Goal: Use online tool/utility: Use online tool/utility

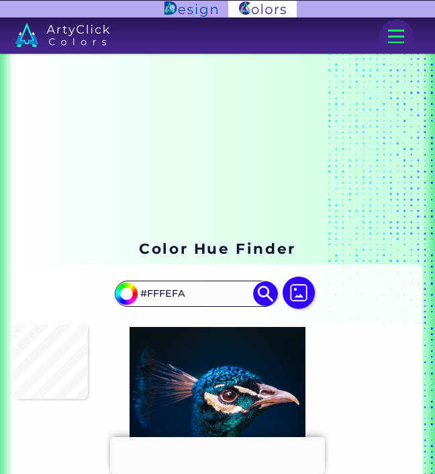
type input "#4b5360"
type input "#4B5360"
type input "#170b0f"
type input "#170B0F"
type input "#17161d"
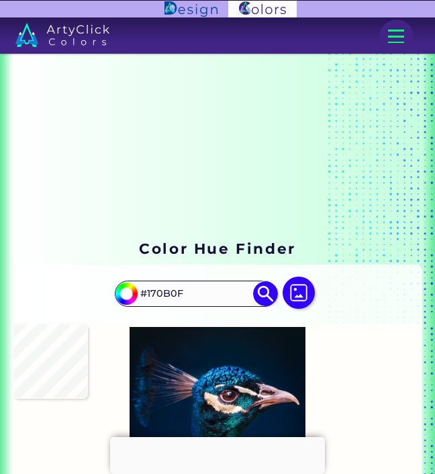
type input "#17161D"
type input "#07060b"
type input "#07060B"
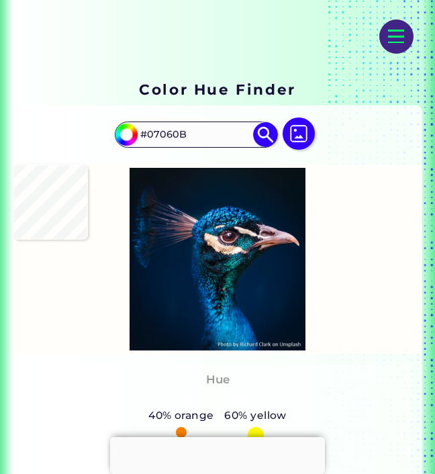
type input "#0d0d0e"
type input "#0D0D0E"
type input "#18181d"
type input "#18181D"
type input "#12202d"
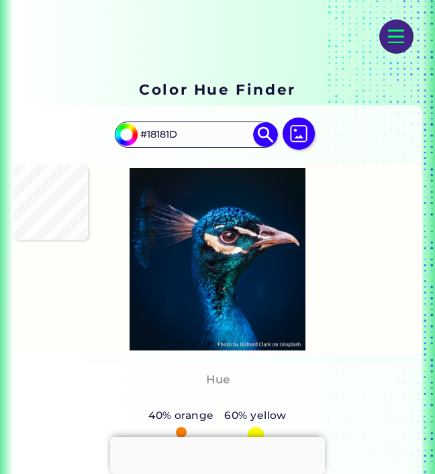
type input "#12202D"
type input "#101824"
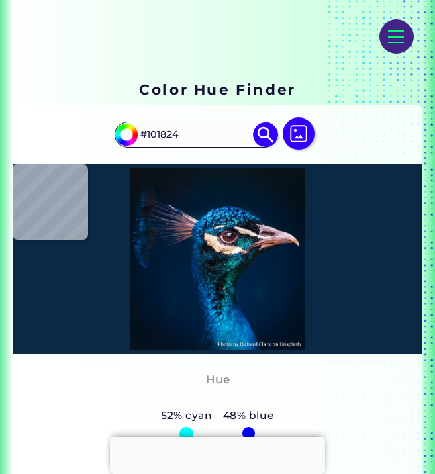
type input "#0b2945"
type input "#0B2945"
type input "#082849"
type input "#20435b"
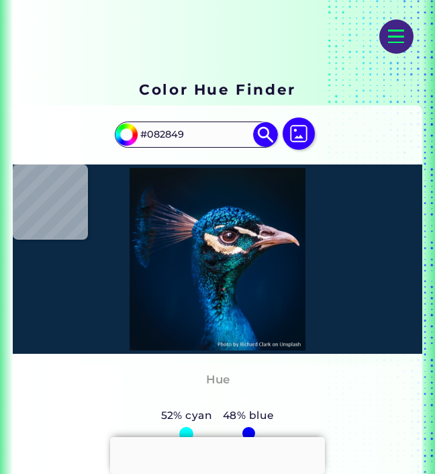
type input "#20435B"
type input "#0a365b"
type input "#0A365B"
type input "#1f5172"
type input "#1F5172"
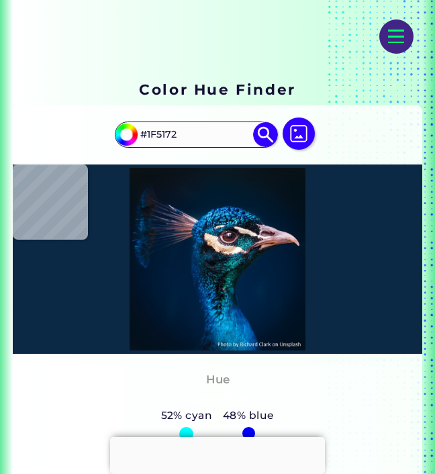
type input "#fafdfc"
type input "#FAFDFC"
type input "#fcf3eb"
type input "#FCF3EB"
type input "#737c77"
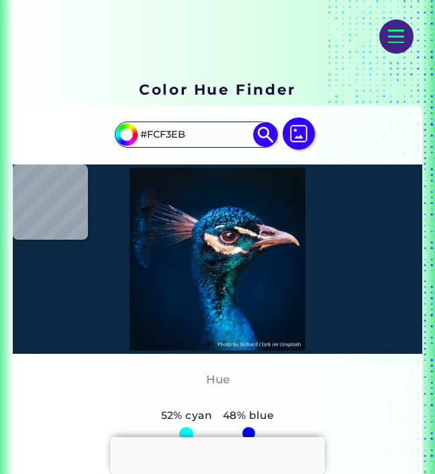
type input "#737C77"
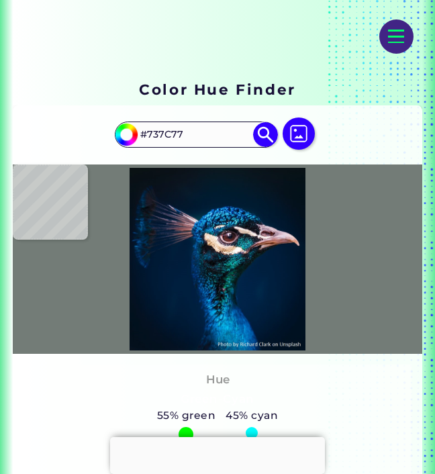
type input "#326c89"
type input "#326C89"
type input "#033052"
type input "#0b2e5b"
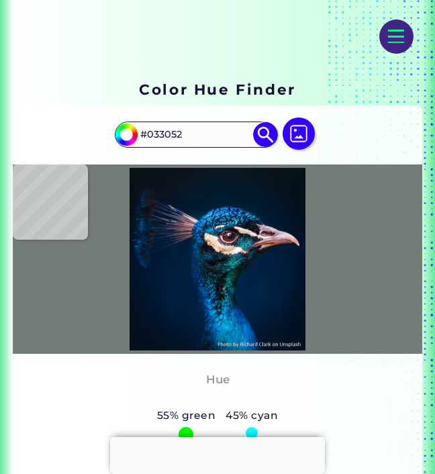
type input "#0B2E5B"
type input "#032a56"
type input "#032A56"
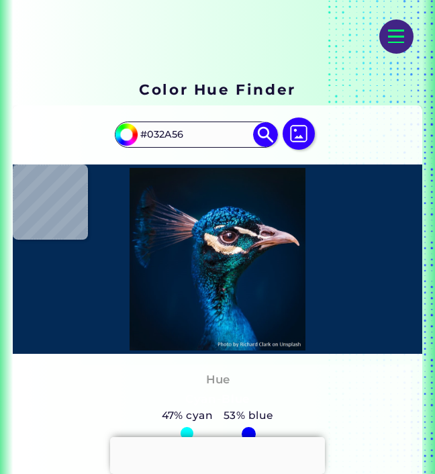
type input "#03386d"
type input "#03386D"
type input "#001731"
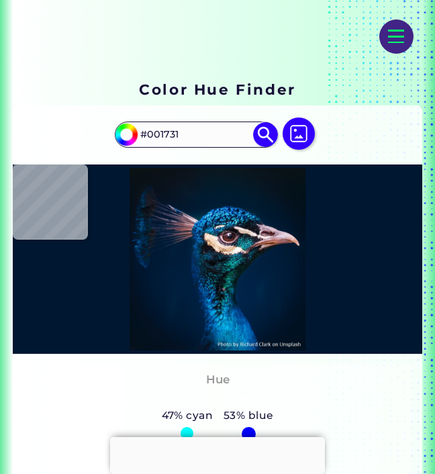
type input "#011327"
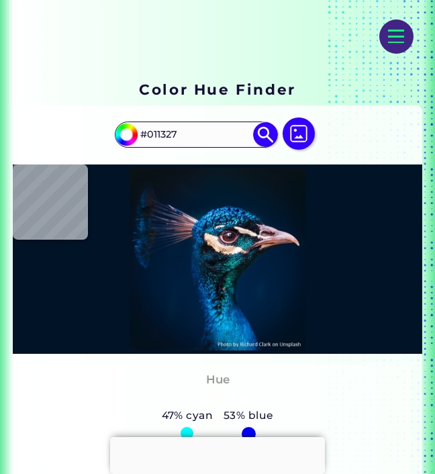
type input "#39638a"
type input "#39638A"
type input "#367191"
type input "#1ca8d6"
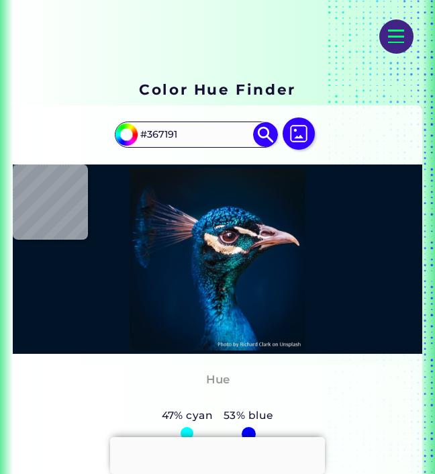
type input "#1CA8D6"
type input "#188ad0"
type input "#188AD0"
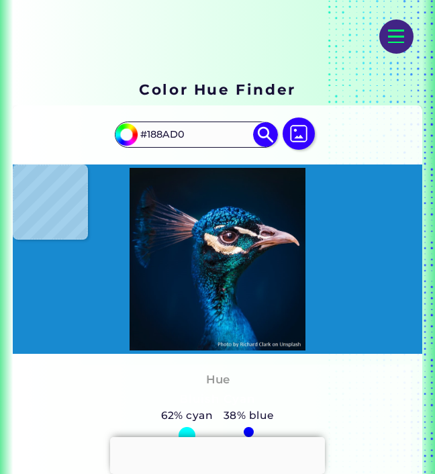
type input "#025ba5"
type input "#025BA5"
type input "#11659d"
type input "#11659D"
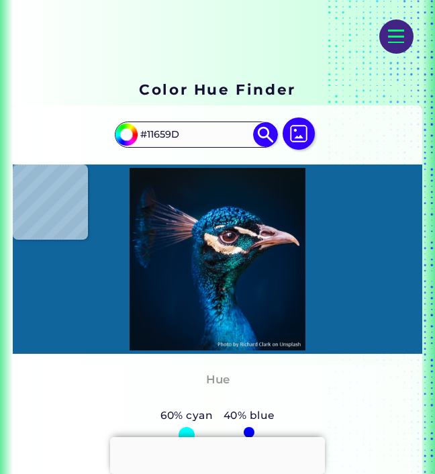
type input "#1b92c8"
type input "#1B92C8"
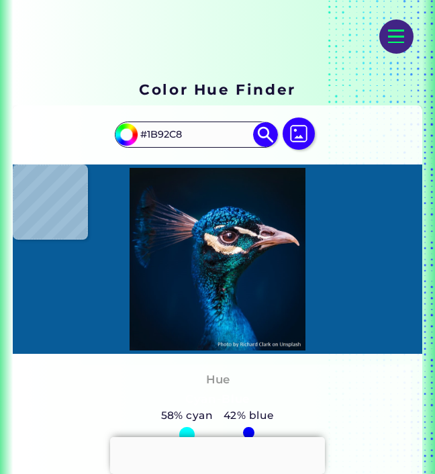
type input "#085c99"
type input "#085C99"
type input "#014579"
type input "#259ac1"
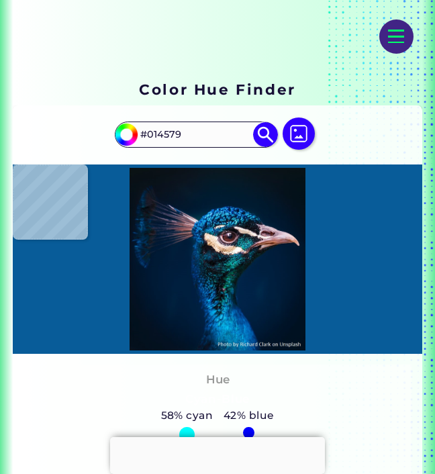
type input "#259AC1"
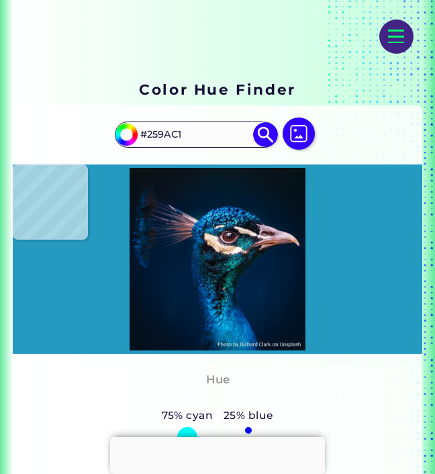
click at [224, 217] on img at bounding box center [217, 259] width 402 height 182
type input "#003564"
type input "#004f78"
type input "#004F78"
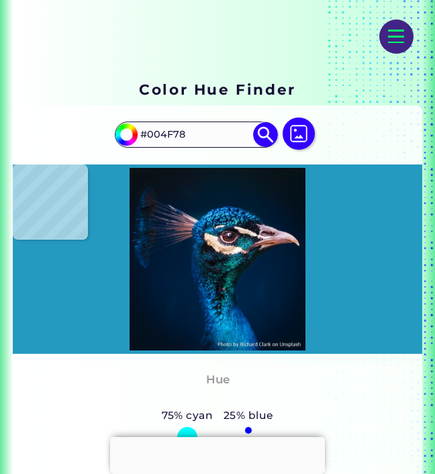
type input "#011f37"
type input "#011F37"
type input "#03111d"
type input "#03111D"
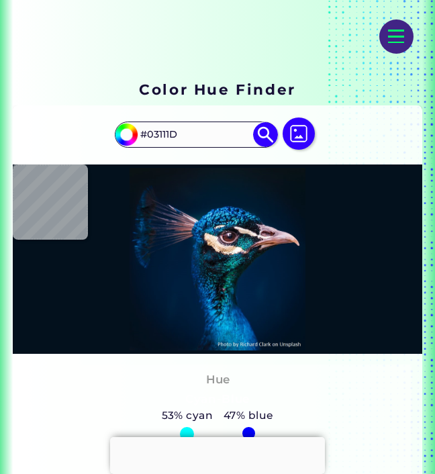
type input "#000000"
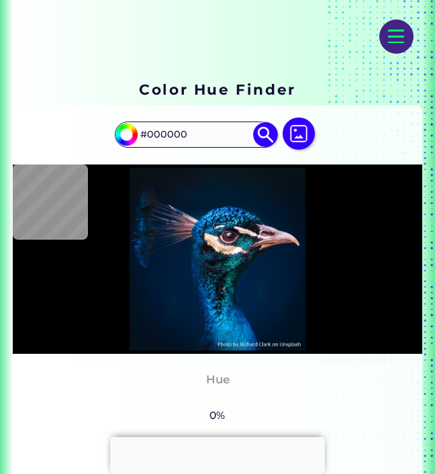
click at [394, 39] on div at bounding box center [396, 36] width 34 height 34
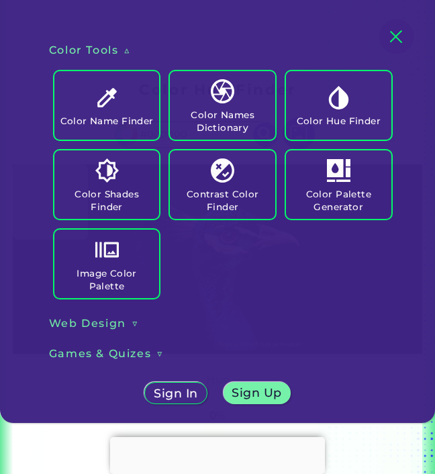
click at [229, 127] on h5 "Color Names Dictionary" at bounding box center [222, 121] width 95 height 25
